Goal: Navigation & Orientation: Find specific page/section

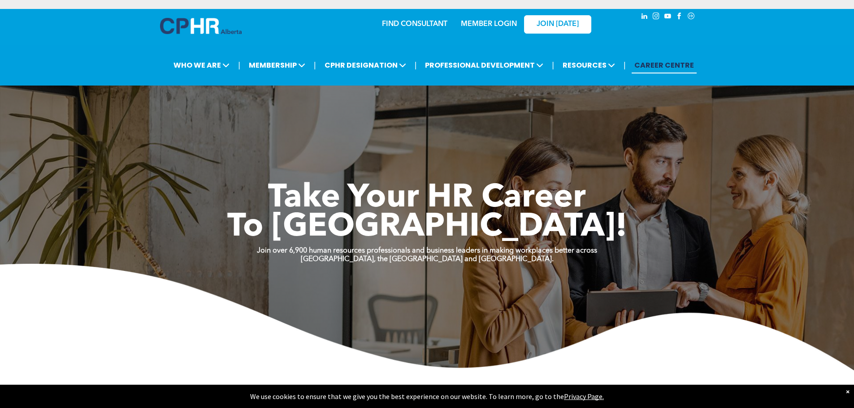
click at [484, 21] on link "MEMBER LOGIN" at bounding box center [489, 24] width 56 height 7
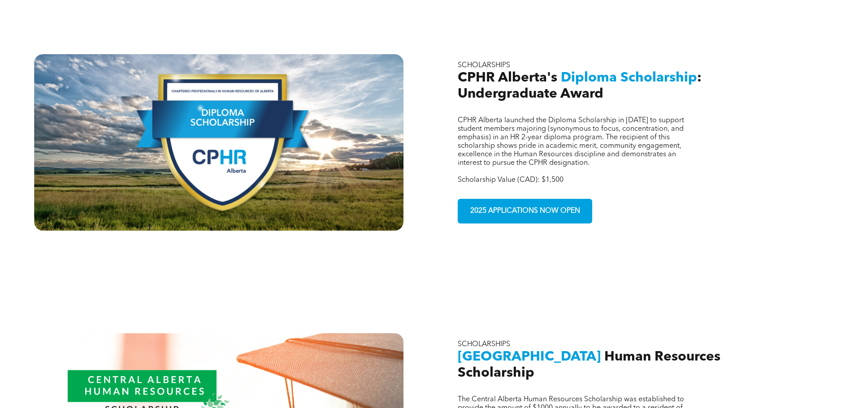
scroll to position [886, 0]
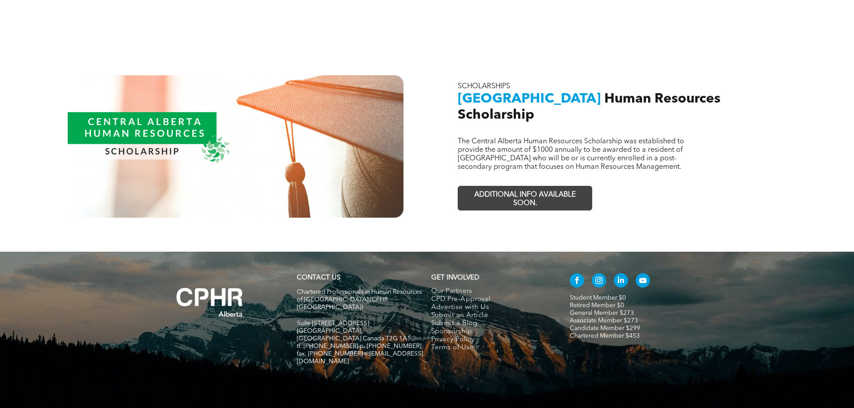
click at [492, 187] on span "ADDITIONAL INFO AVAILABLE SOON." at bounding box center [525, 199] width 131 height 26
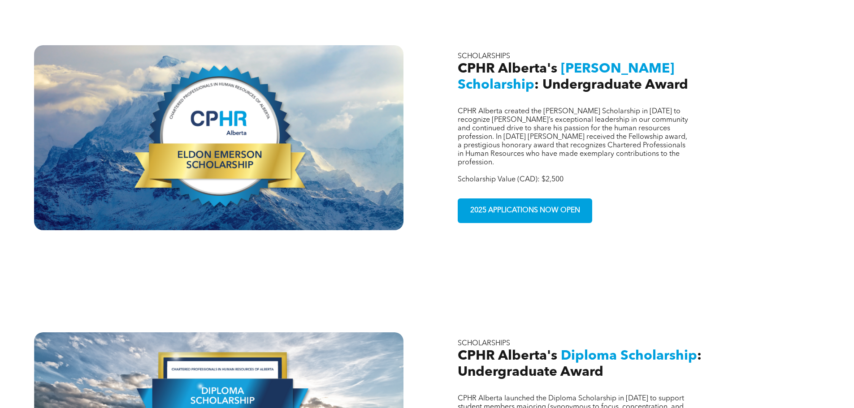
scroll to position [348, 0]
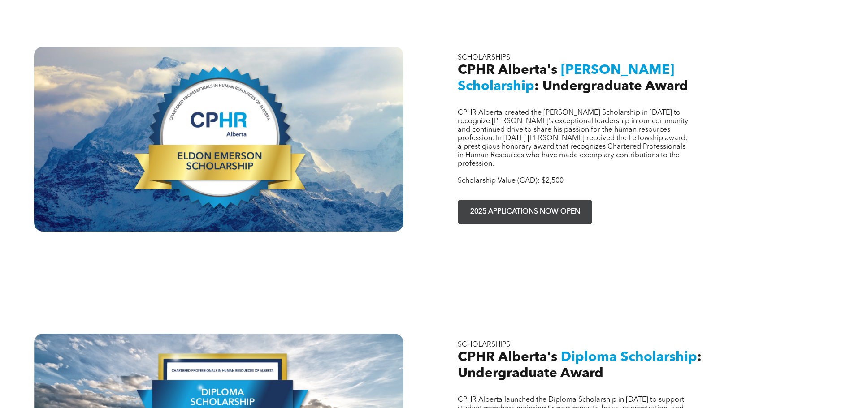
click at [519, 200] on link "2025 APPLICATIONS NOW OPEN" at bounding box center [525, 212] width 134 height 25
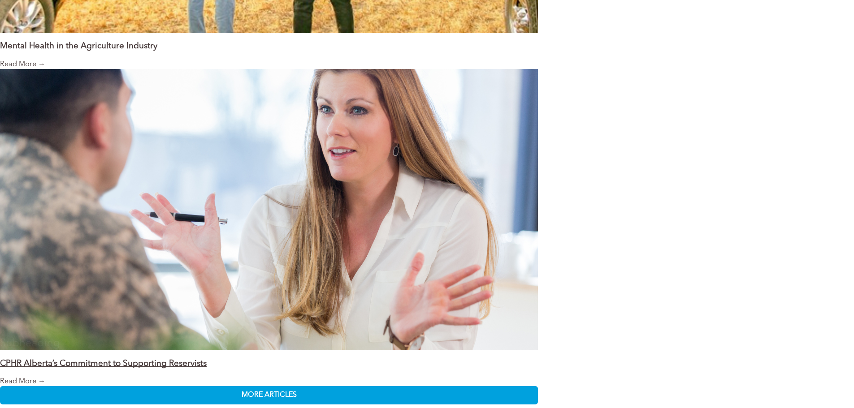
scroll to position [1524, 0]
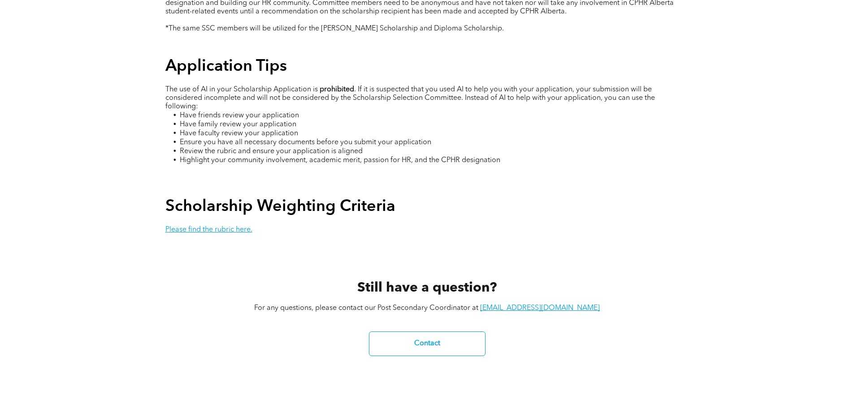
scroll to position [1659, 0]
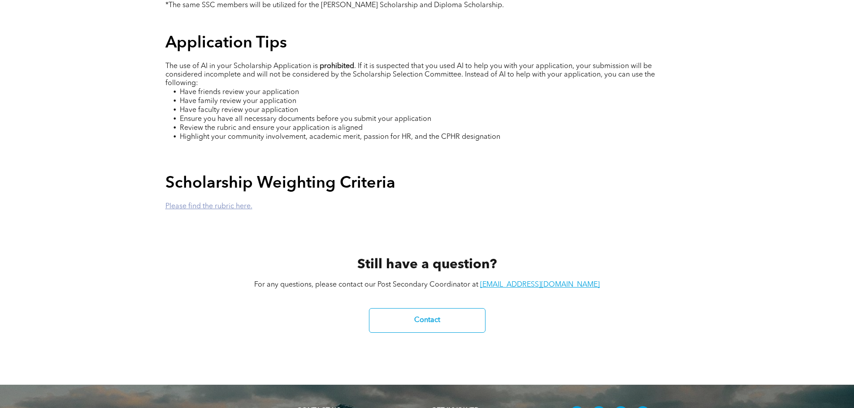
click at [234, 203] on link "Please find the rubric here." at bounding box center [208, 206] width 87 height 7
